Goal: Task Accomplishment & Management: Use online tool/utility

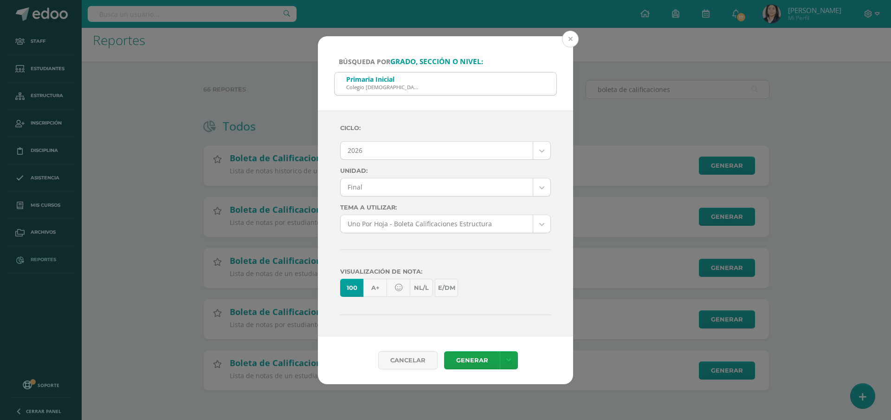
click at [570, 42] on button at bounding box center [570, 39] width 17 height 17
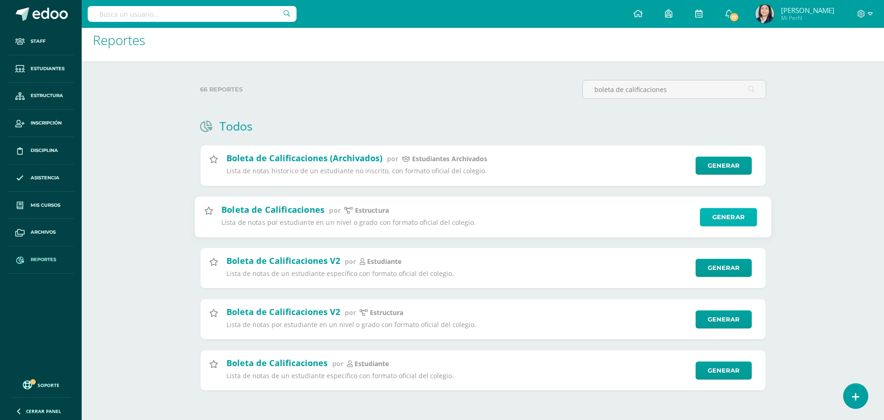
click at [742, 217] on link "Generar" at bounding box center [728, 216] width 57 height 19
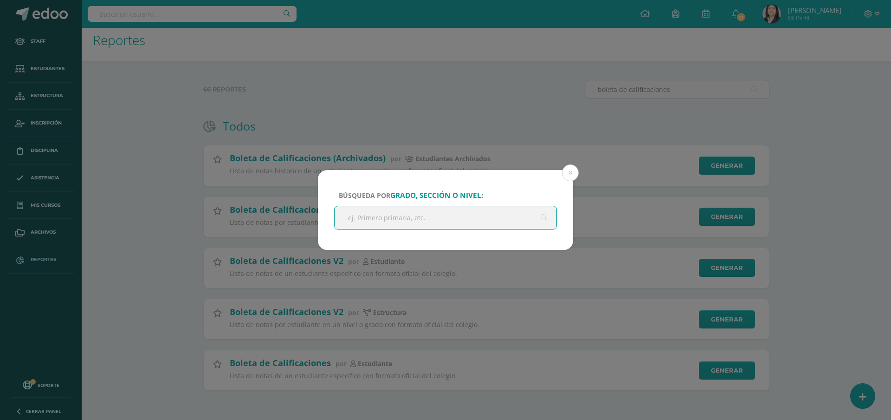
click at [475, 222] on input "text" at bounding box center [446, 217] width 222 height 23
type input "tercero primaria"
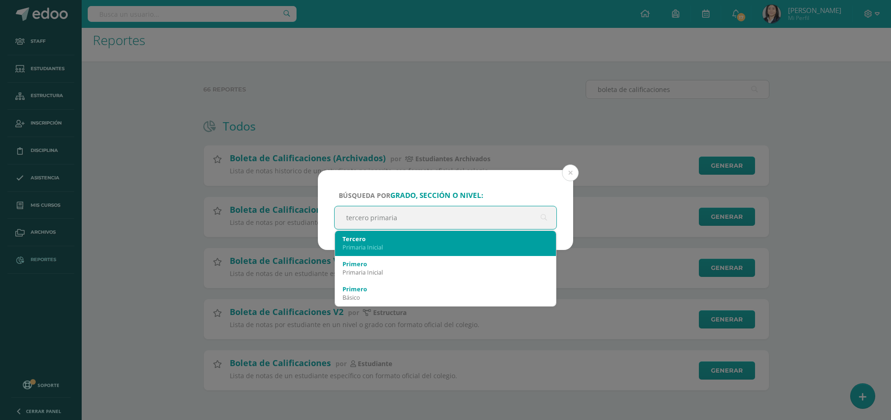
click at [425, 248] on div "Primaria Inicial" at bounding box center [446, 247] width 206 height 8
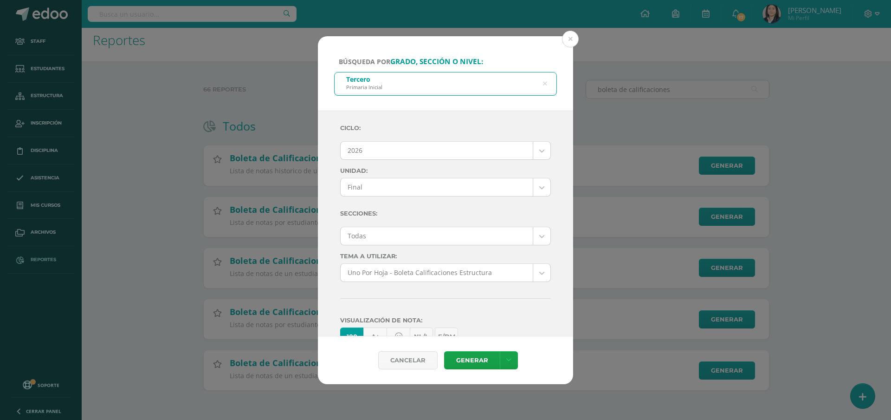
click at [502, 148] on body "Búsqueda por grado, sección o nivel: Tercero Primaria Inicial tercero primaria …" at bounding box center [445, 205] width 891 height 428
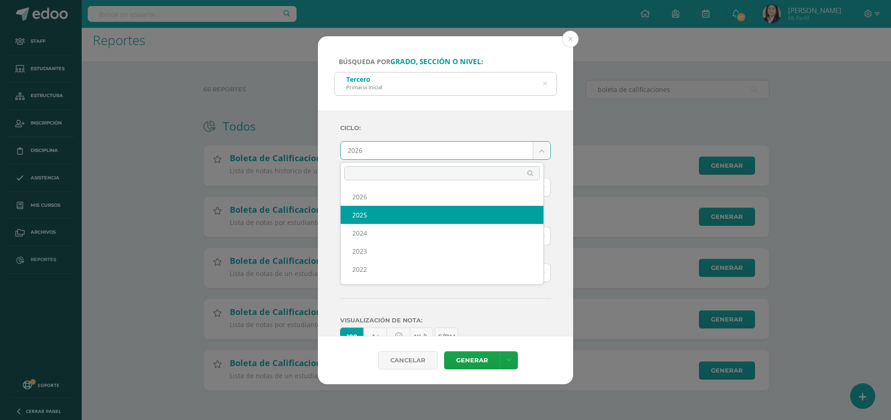
select select "7"
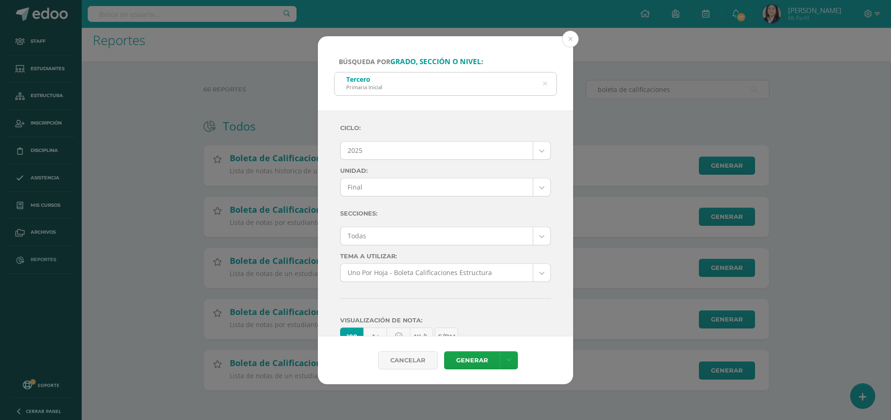
click at [533, 190] on body "Búsqueda por grado, sección o nivel: Tercero Primaria Inicial tercero primaria …" at bounding box center [445, 205] width 891 height 428
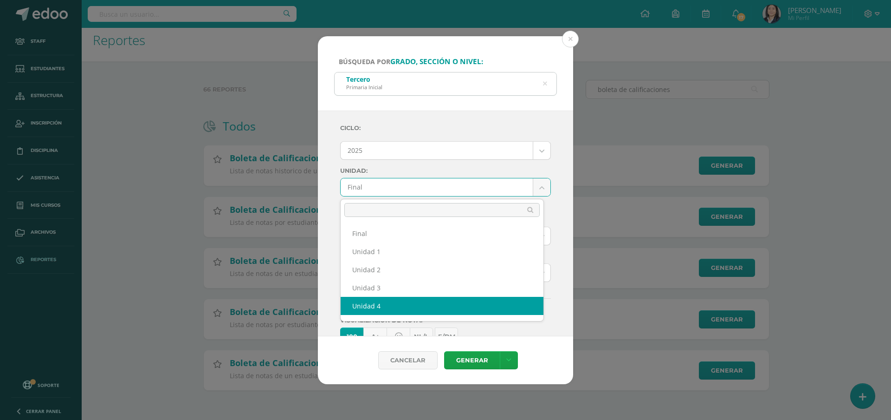
select select "Unidad 4"
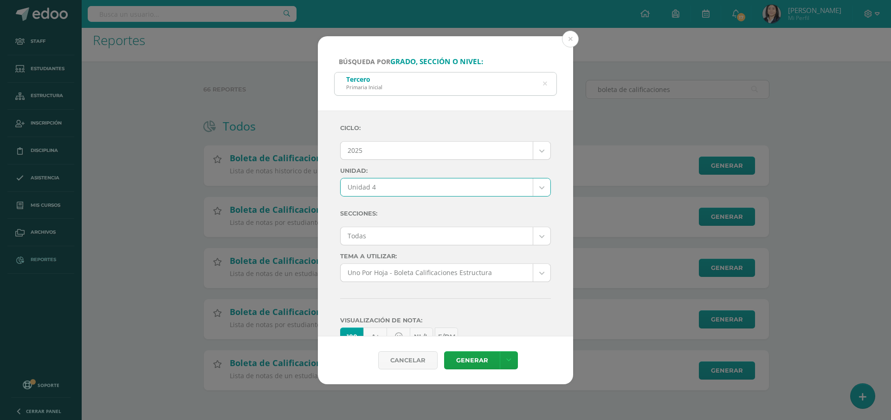
click at [475, 239] on body "Búsqueda por grado, sección o nivel: Tercero Primaria Inicial tercero primaria …" at bounding box center [445, 205] width 891 height 428
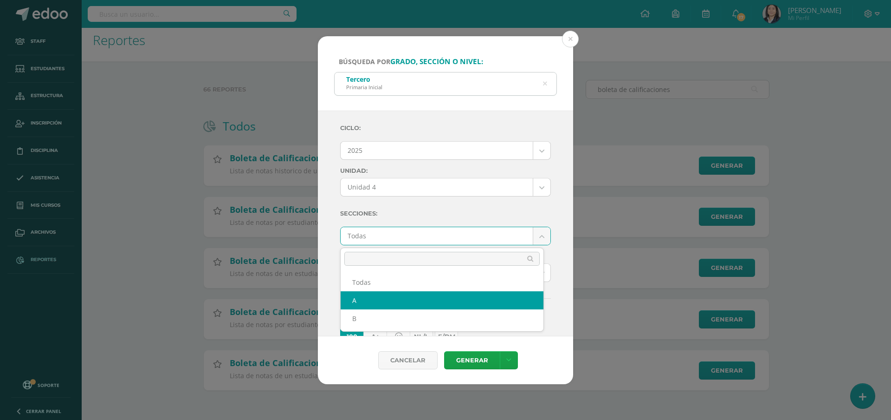
select select "A"
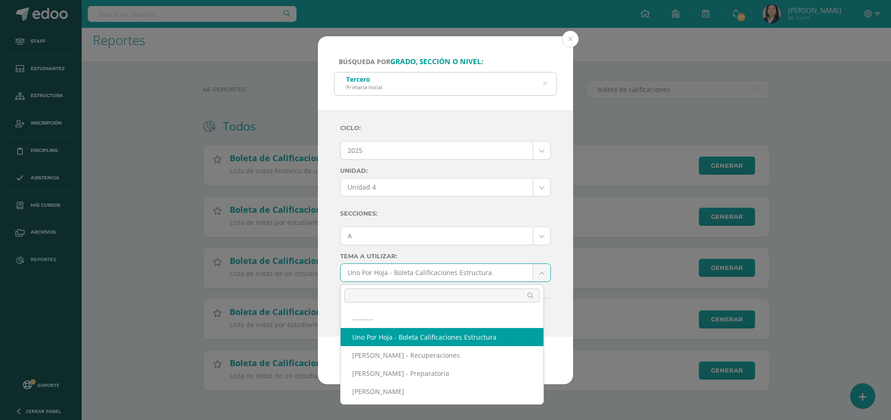
click at [448, 272] on body "Búsqueda por grado, sección o nivel: Tercero Primaria Inicial tercero primaria …" at bounding box center [445, 205] width 891 height 428
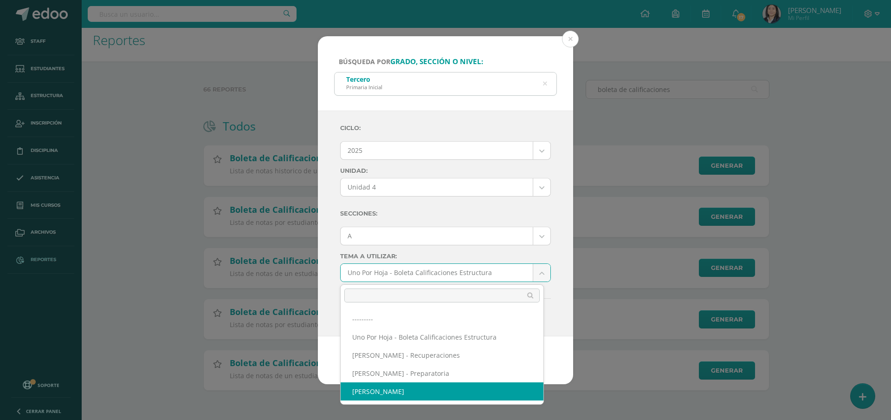
select select "57"
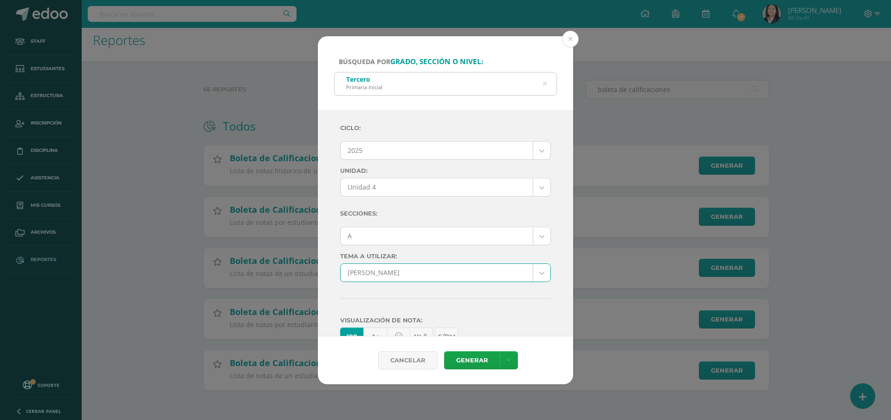
click at [444, 288] on div "Ciclo: 2025 2026 2025 2024 2023 2022 2021 Unidad: Unidad 4 Final Unidad 1 Unida…" at bounding box center [445, 300] width 211 height 365
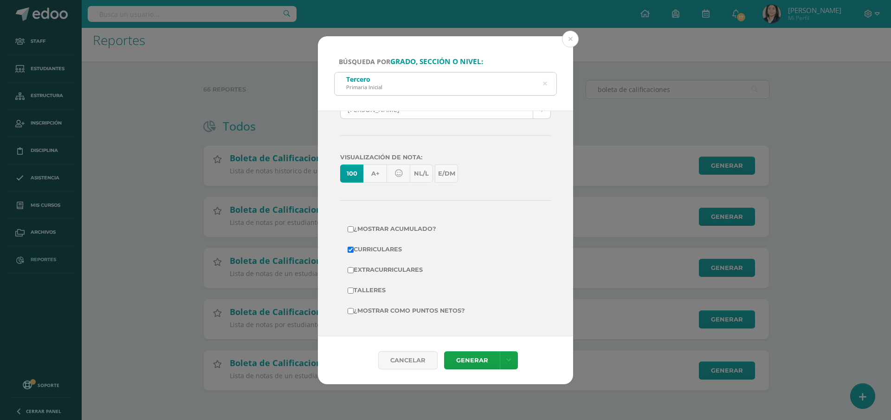
click at [422, 309] on label "¿Mostrar como puntos netos?" at bounding box center [446, 310] width 196 height 13
click at [354, 309] on input "¿Mostrar como puntos netos?" at bounding box center [351, 311] width 6 height 6
checkbox input "true"
click at [462, 361] on link "Generar" at bounding box center [472, 360] width 56 height 18
